Goal: Task Accomplishment & Management: Manage account settings

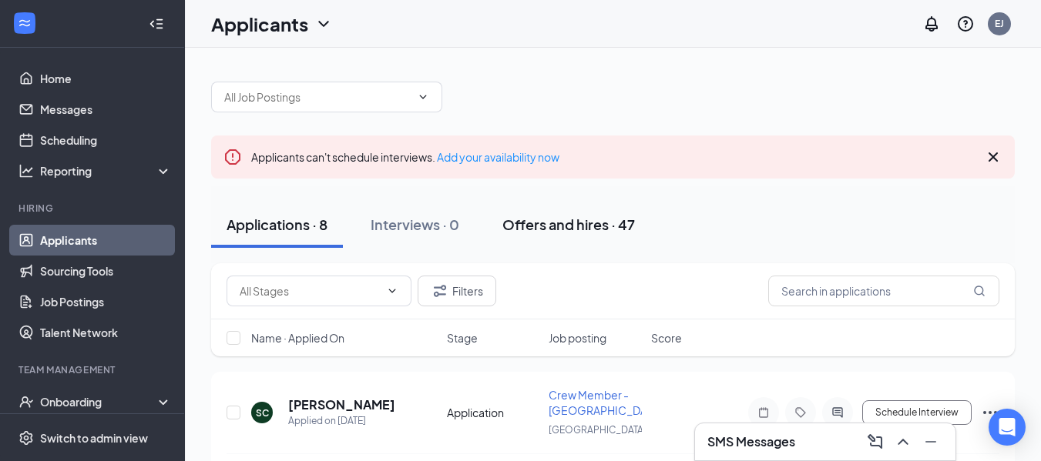
click at [581, 225] on div "Offers and hires · 47" at bounding box center [568, 224] width 132 height 19
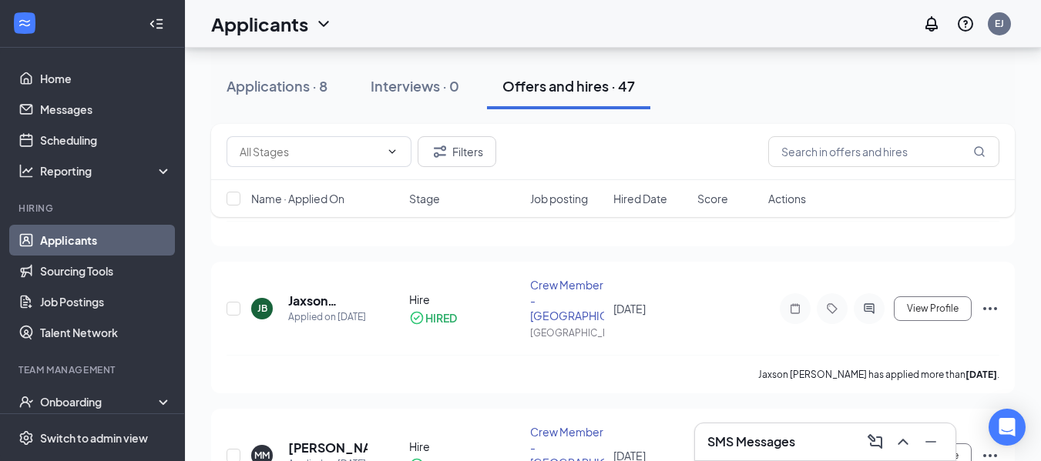
scroll to position [539, 0]
click at [991, 454] on icon "Ellipses" at bounding box center [990, 455] width 14 height 3
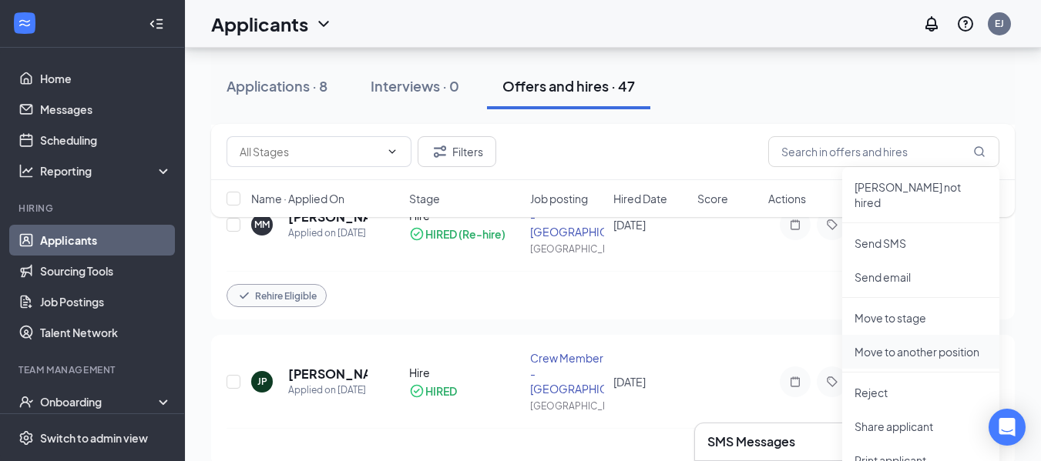
scroll to position [770, 0]
click at [890, 310] on p "Move to stage" at bounding box center [920, 317] width 132 height 15
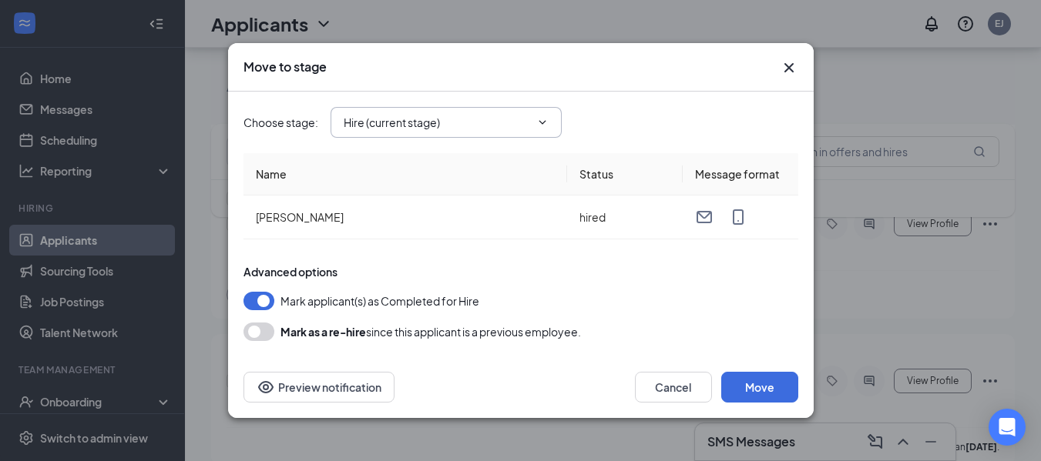
click at [475, 135] on span "Hire (current stage)" at bounding box center [445, 122] width 231 height 31
click at [544, 121] on icon "ChevronDown" at bounding box center [542, 122] width 12 height 12
click at [542, 122] on icon "ChevronDown" at bounding box center [542, 122] width 12 height 12
click at [576, 114] on div "Choose stage : Hire (current stage)" at bounding box center [520, 122] width 555 height 31
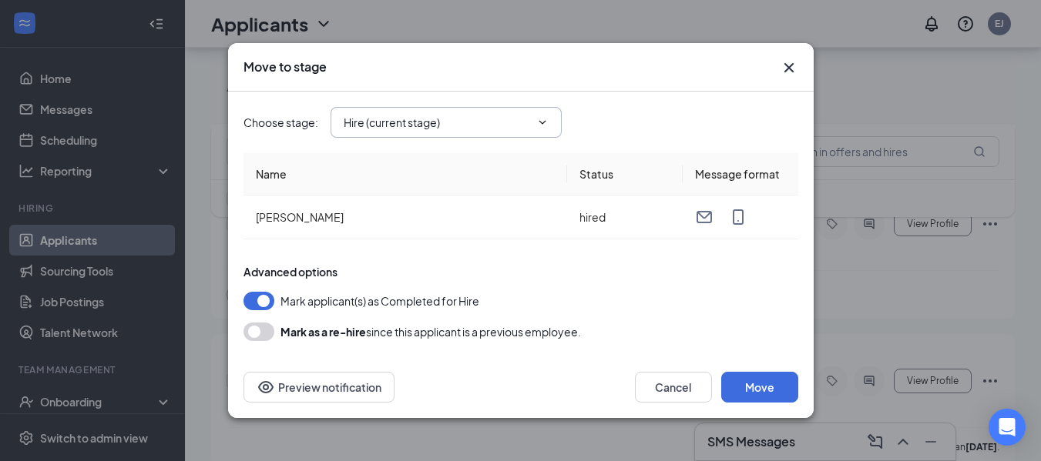
click at [545, 120] on icon "ChevronDown" at bounding box center [542, 122] width 12 height 12
click at [385, 120] on input "Hire (current stage)" at bounding box center [437, 122] width 186 height 17
click at [446, 226] on div "Background Check" at bounding box center [406, 222] width 99 height 17
type input "Background Check"
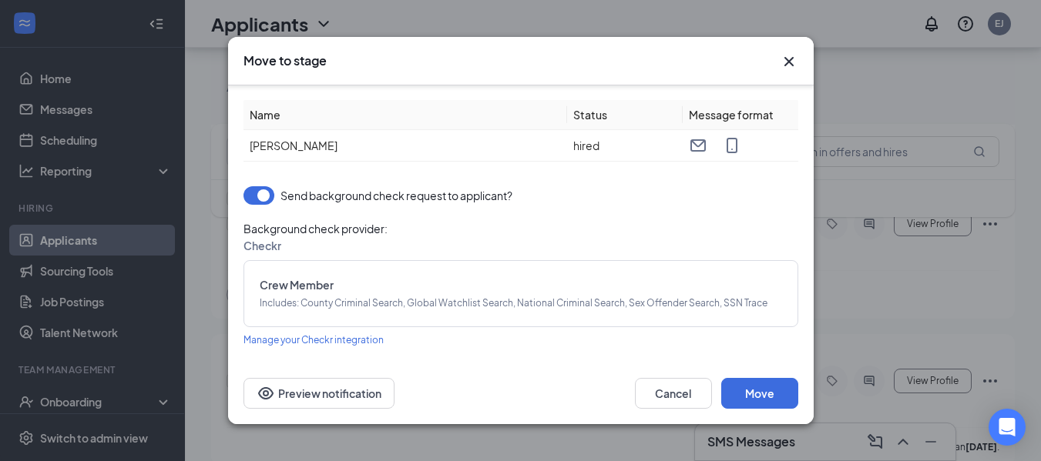
scroll to position [91, 0]
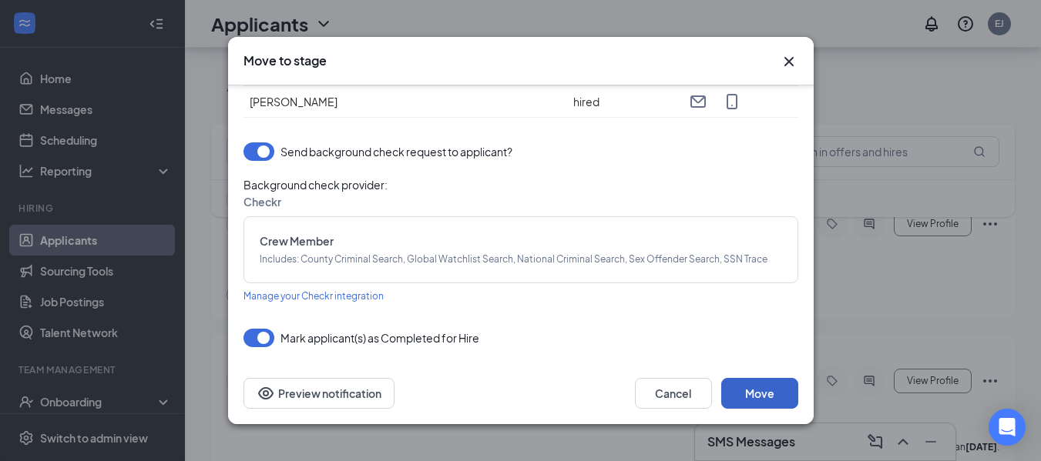
click at [768, 397] on button "Move" at bounding box center [759, 393] width 77 height 31
